Goal: Check status

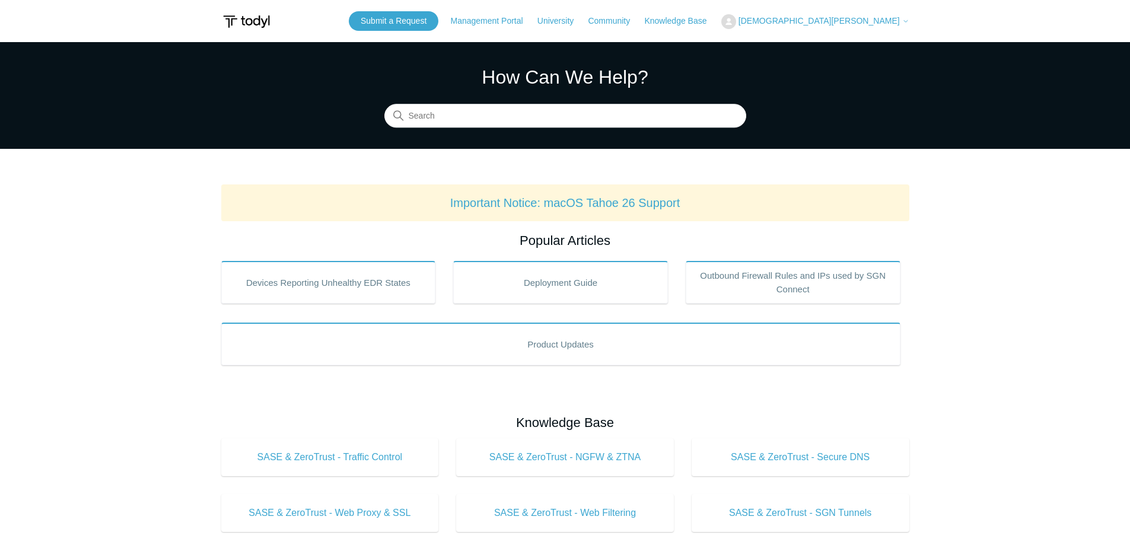
click at [863, 20] on span "[DEMOGRAPHIC_DATA][PERSON_NAME]" at bounding box center [819, 20] width 161 height 9
click at [838, 49] on link "My Support Requests" at bounding box center [780, 46] width 116 height 21
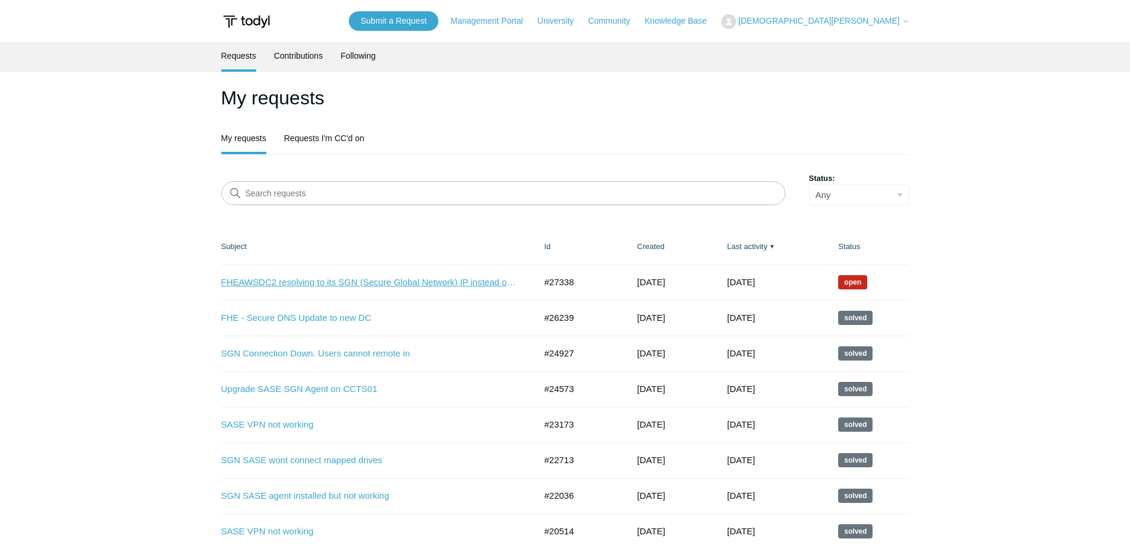
click at [351, 282] on link "FHEAWSDC2 resolving to its SGN (Secure Global Network) IP instead of its LAN IP" at bounding box center [369, 283] width 297 height 14
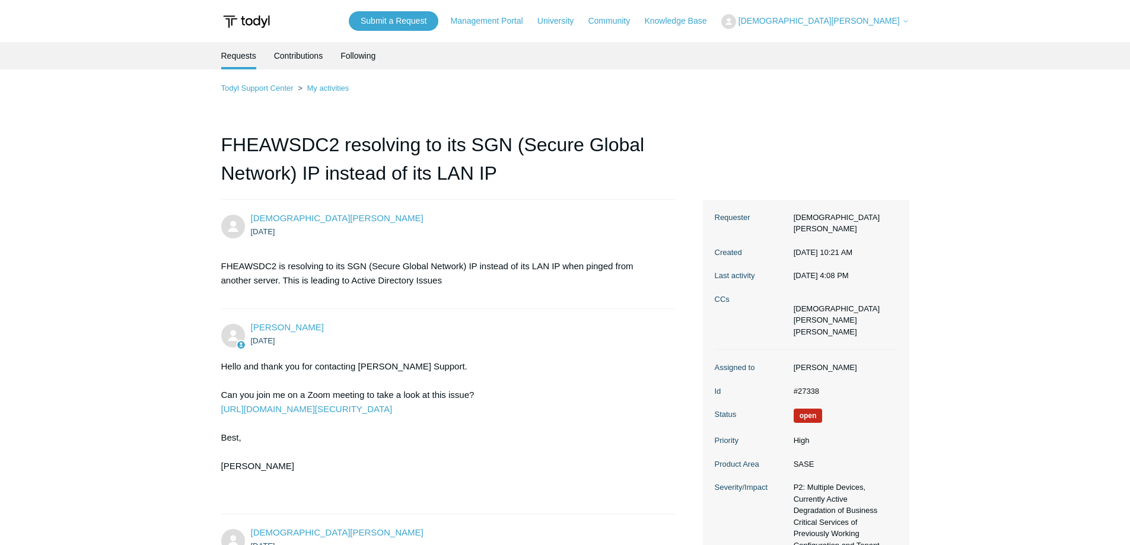
scroll to position [6571, 0]
